Goal: Check status: Check status

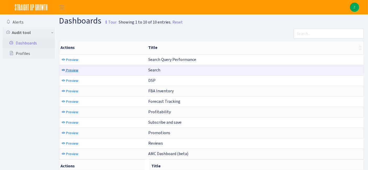
click at [69, 68] on span "Preview" at bounding box center [72, 70] width 12 height 5
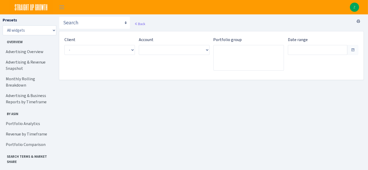
type input "[DATE] - [DATE]"
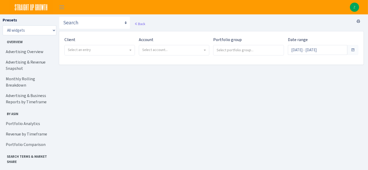
click at [105, 46] on span "Select an entry" at bounding box center [100, 50] width 70 height 10
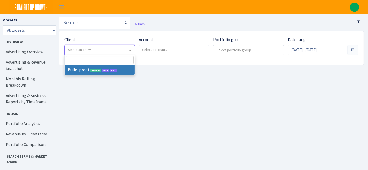
select select "409"
select select
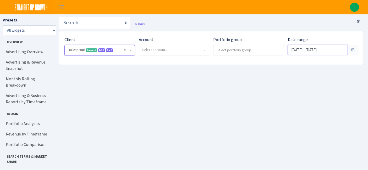
click at [320, 49] on input "[DATE] - [DATE]" at bounding box center [317, 50] width 59 height 10
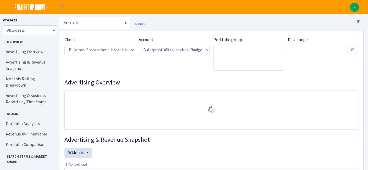
select select "3235730245795869"
type input "[DATE] - [DATE]"
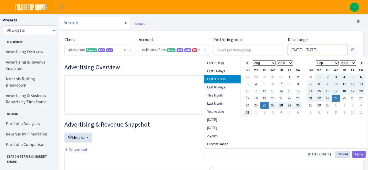
click at [314, 52] on input "[DATE] - [DATE]" at bounding box center [317, 50] width 59 height 10
click at [281, 41] on div "Portfolio group" at bounding box center [248, 46] width 71 height 19
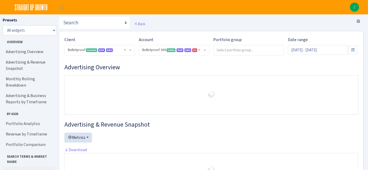
click at [23, 167] on link "Search Terms" at bounding box center [29, 172] width 52 height 10
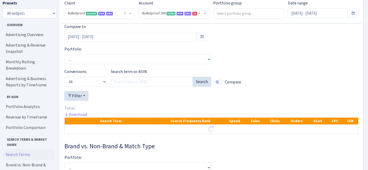
scroll to position [747, 0]
